Goal: Task Accomplishment & Management: Use online tool/utility

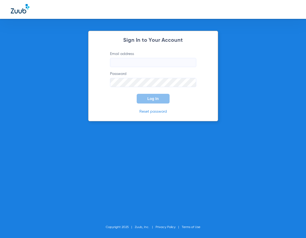
type input "[EMAIL_ADDRESS][DOMAIN_NAME]"
click at [144, 99] on button "Log In" at bounding box center [153, 99] width 33 height 10
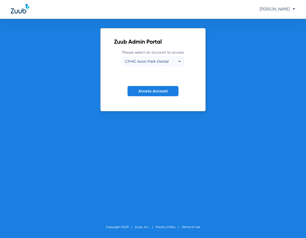
click at [105, 75] on div "Zuub Admin Portal Please select an account to access [GEOGRAPHIC_DATA] Dental A…" at bounding box center [152, 69] width 105 height 83
click at [154, 89] on span "Access Account" at bounding box center [152, 91] width 29 height 4
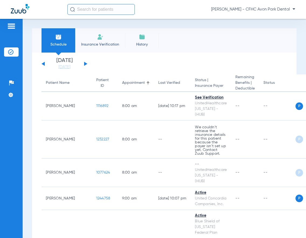
click at [37, 4] on div at bounding box center [39, 9] width 57 height 11
click at [89, 6] on input "text" at bounding box center [100, 9] width 67 height 11
click at [88, 63] on app-single-date-navigator "[DATE] [DATE] [DATE] [DATE] [DATE] [DATE] [DATE] [DATE] [DATE] [DATE] [DATE] [D…" at bounding box center [165, 64] width 246 height 12
click at [84, 63] on button at bounding box center [85, 64] width 3 height 4
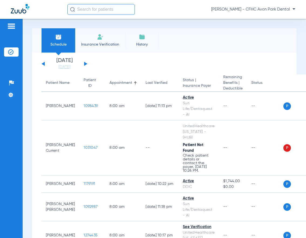
click at [83, 12] on input "text" at bounding box center [100, 9] width 67 height 11
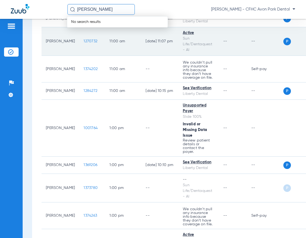
scroll to position [809, 0]
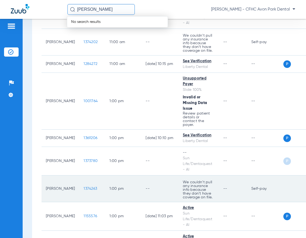
type input "[PERSON_NAME]"
click at [84, 187] on span "1374263" at bounding box center [90, 189] width 13 height 4
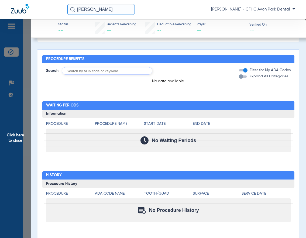
scroll to position [328, 0]
